Goal: Use online tool/utility: Utilize a website feature to perform a specific function

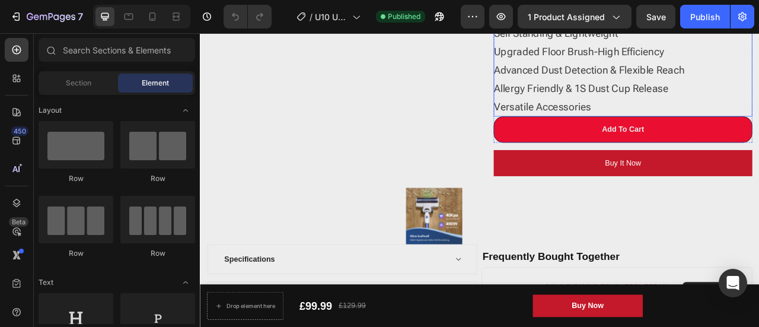
scroll to position [296, 0]
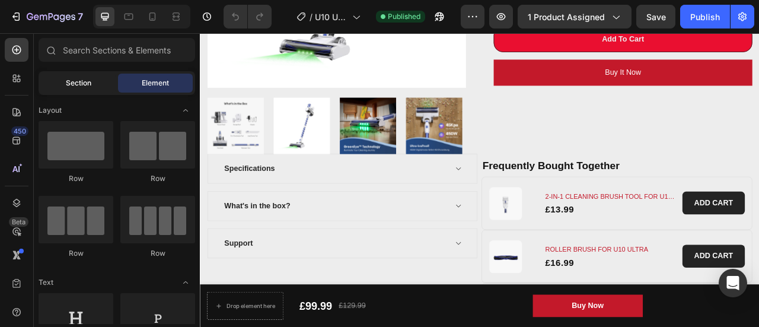
click at [103, 85] on div "Section" at bounding box center [78, 83] width 75 height 19
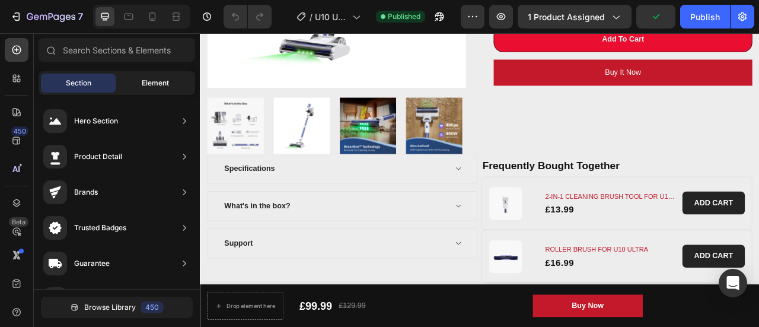
click at [146, 87] on span "Element" at bounding box center [155, 83] width 27 height 11
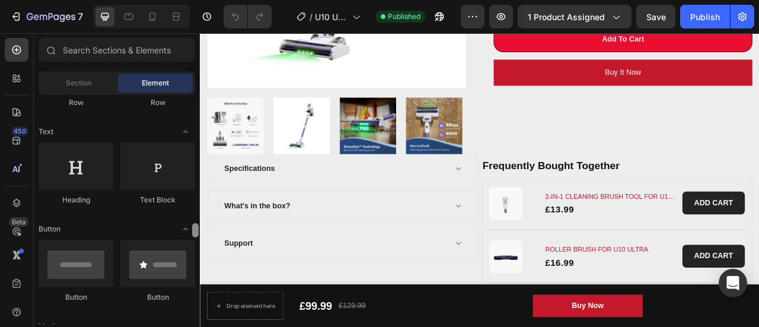
scroll to position [0, 0]
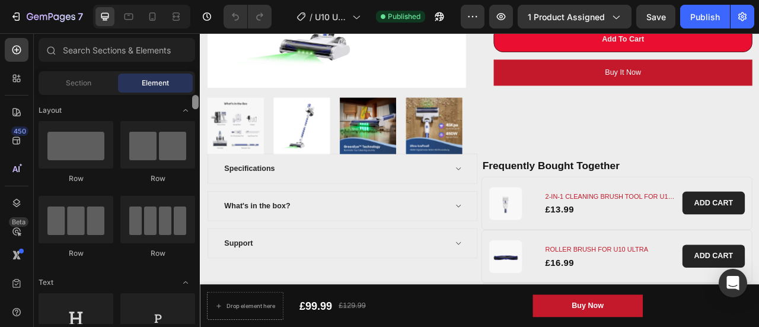
drag, startPoint x: 196, startPoint y: 209, endPoint x: 183, endPoint y: 94, distance: 115.7
click at [183, 94] on div "Sections(18) Elements(84) Section Element Hero Section Product Detail Brands Tr…" at bounding box center [117, 181] width 166 height 286
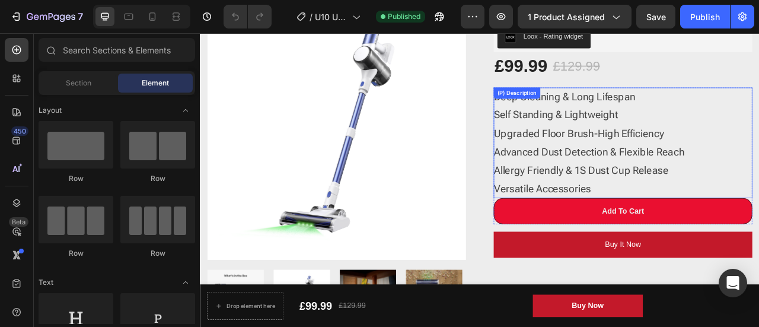
scroll to position [59, 0]
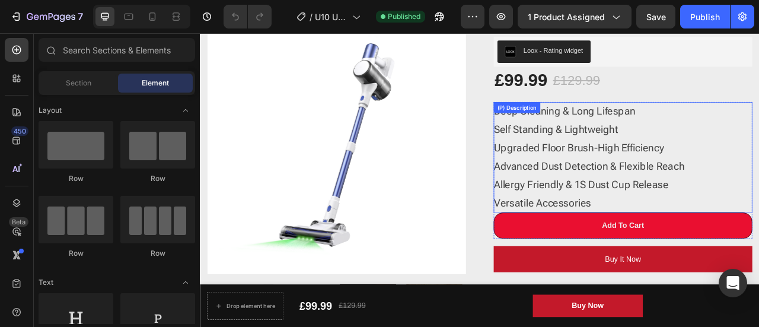
click at [644, 187] on div "Deep Cleaning & Long Lifespan Self Standing & Lightweight Upgraded Floor Brush-…" at bounding box center [737, 190] width 329 height 141
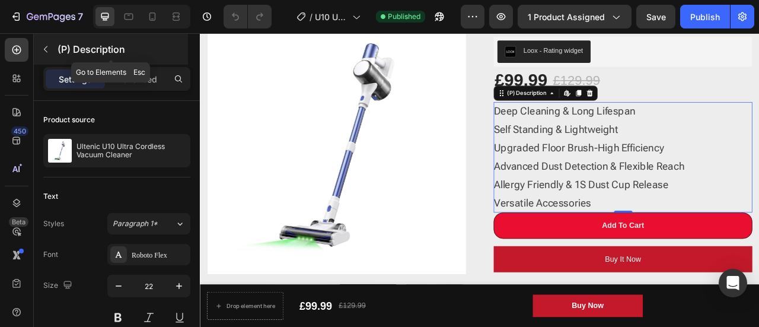
click at [44, 49] on icon "button" at bounding box center [46, 49] width 4 height 7
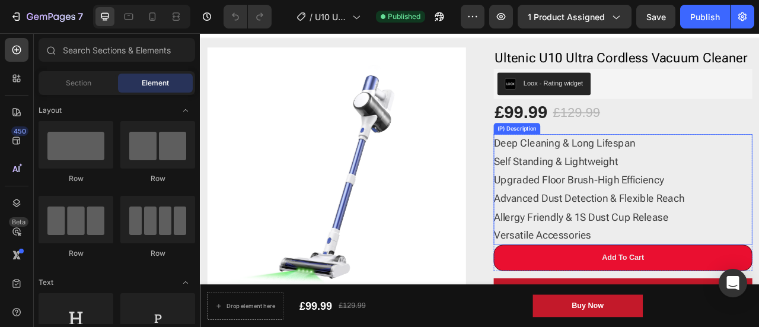
scroll to position [0, 0]
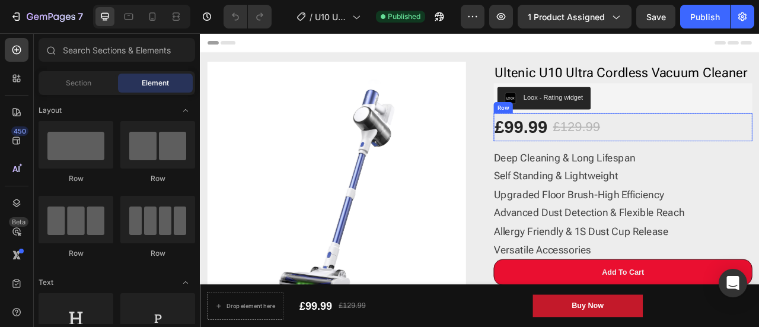
click at [758, 157] on div "£99.99 (P) Price (P) Price £129.99 (P) Price (P) Price Row" at bounding box center [737, 153] width 329 height 36
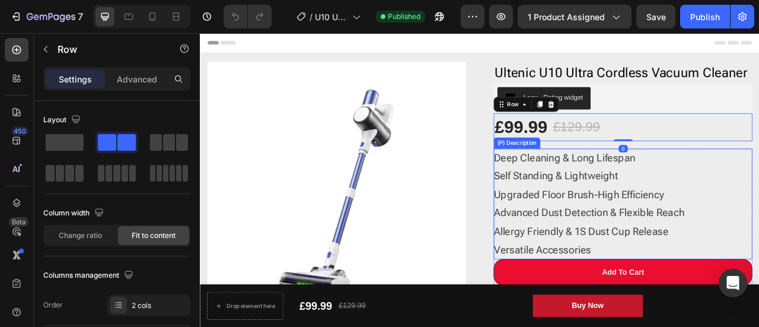
click at [643, 246] on div "Deep Cleaning & Long Lifespan Self Standing & Lightweight Upgraded Floor Brush-…" at bounding box center [737, 250] width 329 height 141
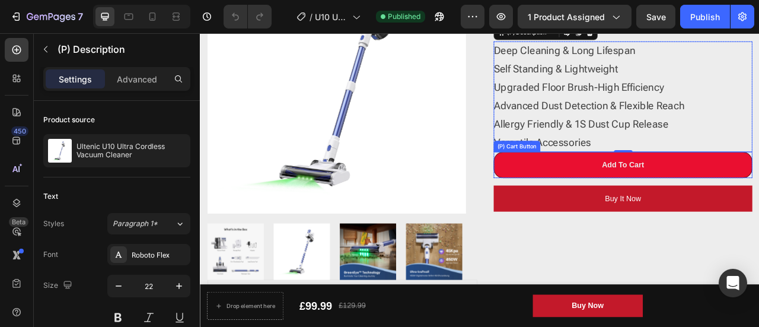
scroll to position [119, 0]
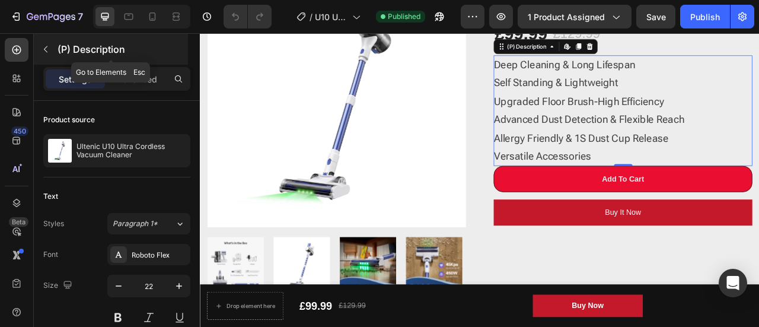
click at [43, 47] on icon "button" at bounding box center [45, 48] width 9 height 9
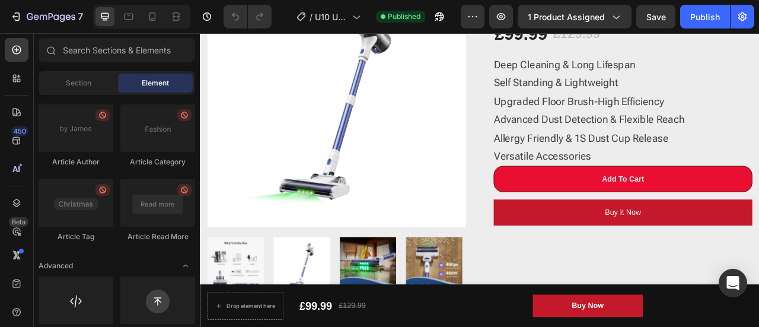
scroll to position [3364, 0]
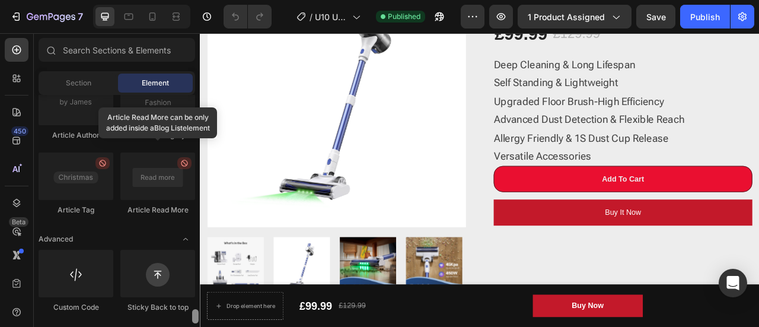
drag, startPoint x: 193, startPoint y: 269, endPoint x: 159, endPoint y: 314, distance: 56.7
click at [178, 316] on div "Layout Row Row Row Row Text Heading Text Block Button Button Button Media Image…" at bounding box center [117, 209] width 166 height 229
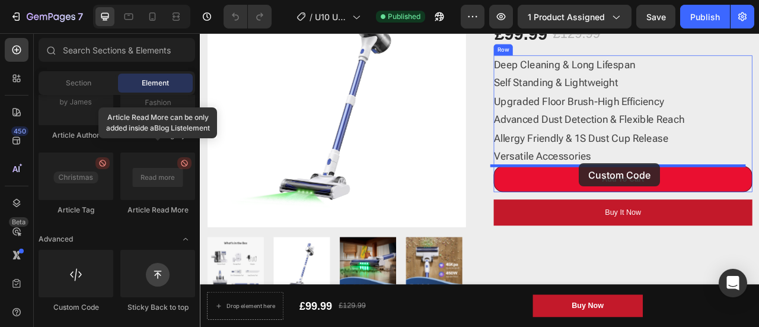
drag, startPoint x: 260, startPoint y: 317, endPoint x: 682, endPoint y: 199, distance: 438.5
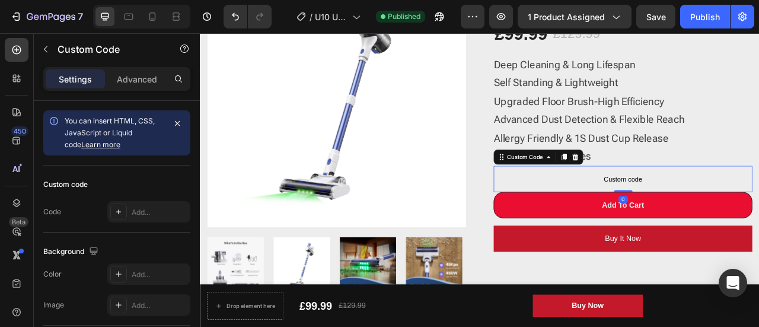
click at [739, 214] on span "Custom code" at bounding box center [737, 218] width 329 height 14
click at [749, 216] on span "Custom code" at bounding box center [737, 218] width 329 height 14
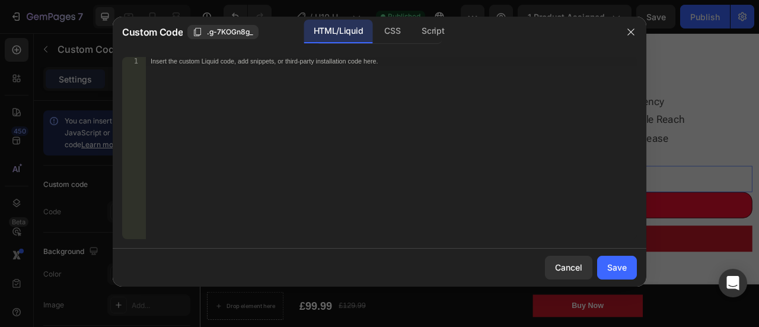
click at [317, 113] on div "Insert the custom Liquid code, add snippets, or third-party installation code h…" at bounding box center [391, 157] width 491 height 200
click at [398, 57] on div "Insert the custom Liquid code, add snippets, or third-party installation code h…" at bounding box center [391, 157] width 491 height 200
